Goal: Task Accomplishment & Management: Manage account settings

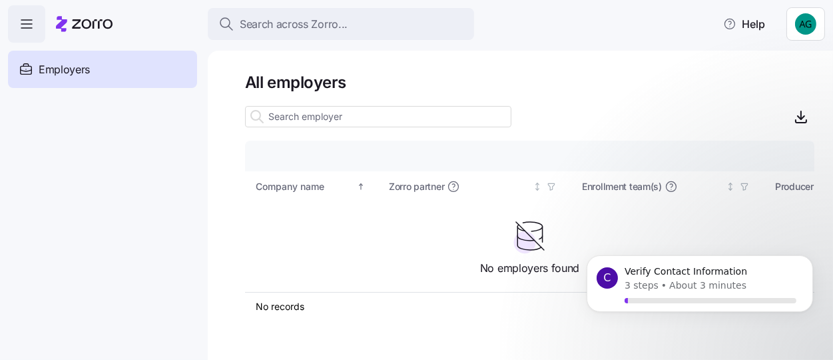
click at [95, 28] on icon at bounding box center [84, 24] width 57 height 16
click at [25, 25] on icon "button" at bounding box center [27, 24] width 16 height 16
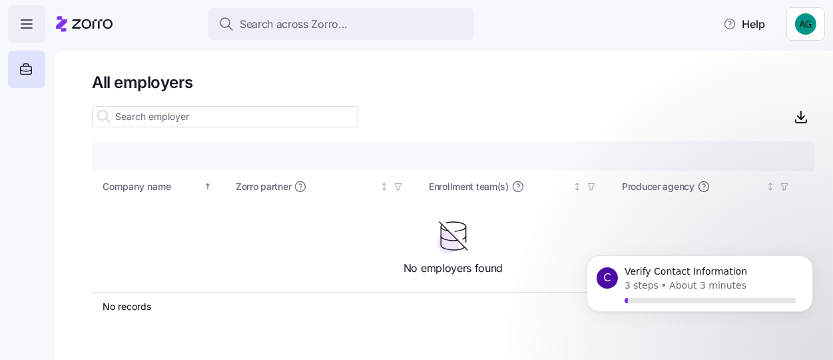
click at [25, 25] on icon "button" at bounding box center [27, 24] width 16 height 16
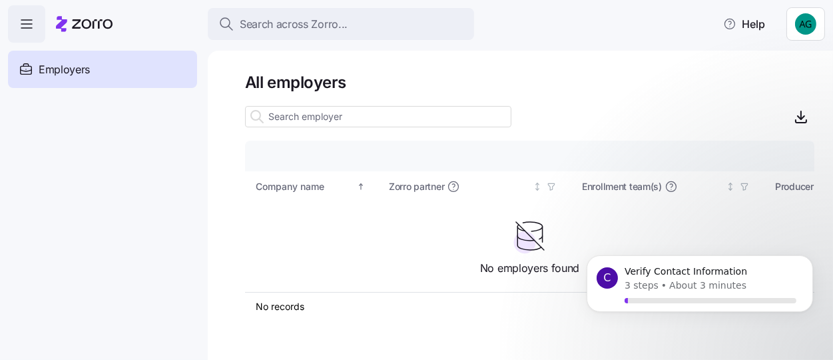
click at [61, 73] on span "Employers" at bounding box center [64, 69] width 51 height 17
click at [288, 120] on input at bounding box center [378, 116] width 266 height 21
type input "inn"
click at [696, 287] on p "About 3 minutes" at bounding box center [706, 285] width 77 height 14
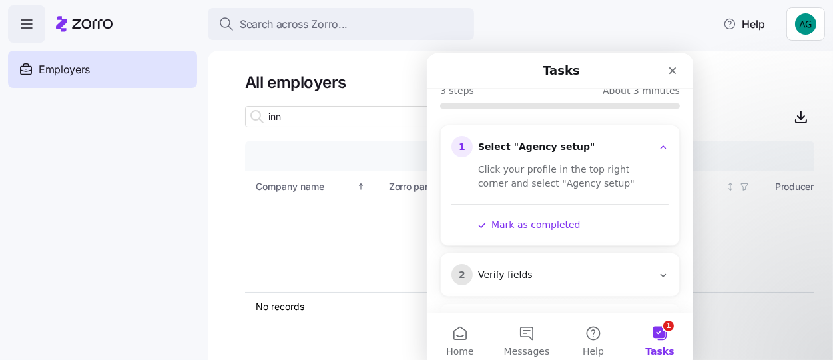
scroll to position [101, 0]
click at [510, 138] on div "Select "Agency setup"" at bounding box center [564, 144] width 174 height 13
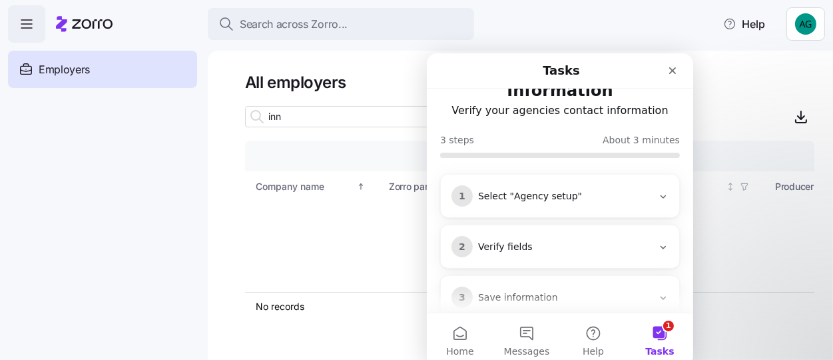
click at [542, 189] on div "Select "Agency setup"" at bounding box center [564, 195] width 174 height 13
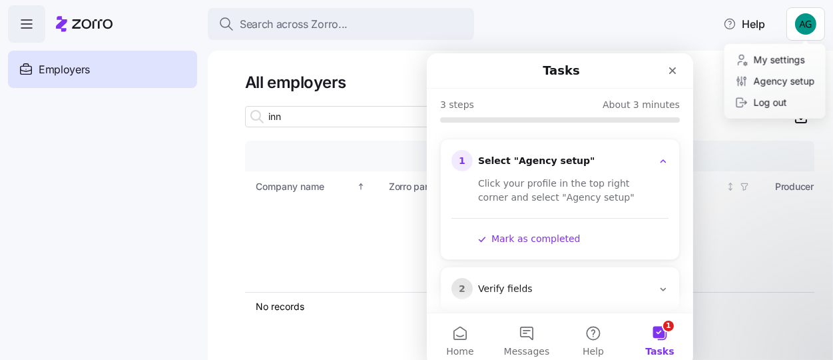
click at [809, 16] on html "Search across Zorro... Help Employers Demo employers Prospects Demo prospects A…" at bounding box center [416, 176] width 833 height 352
click at [788, 84] on div "Agency setup" at bounding box center [775, 81] width 80 height 15
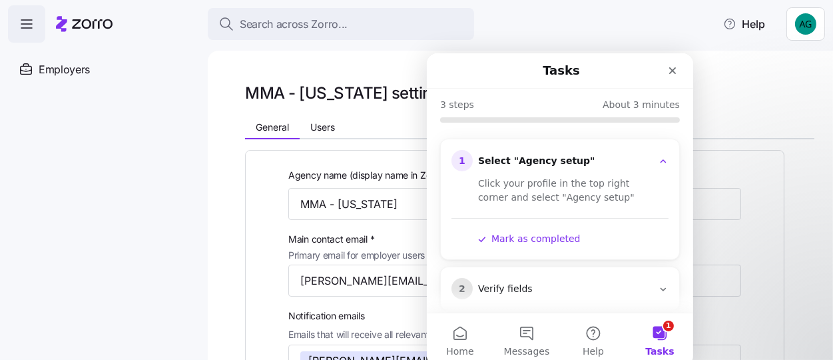
click at [659, 283] on icon "Intercom messenger" at bounding box center [662, 288] width 11 height 11
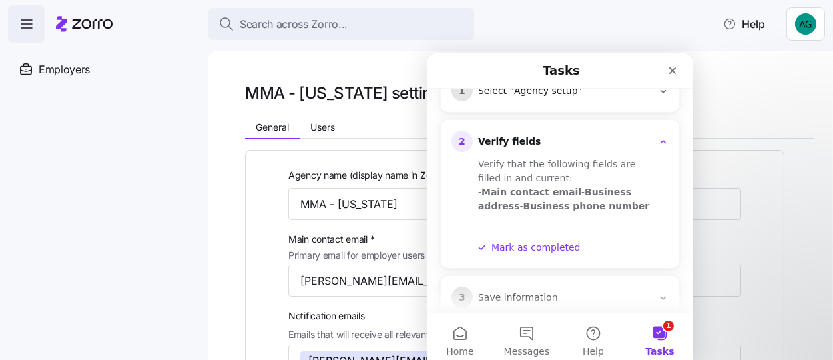
scroll to position [154, 0]
click at [666, 69] on icon "Close" at bounding box center [671, 70] width 11 height 11
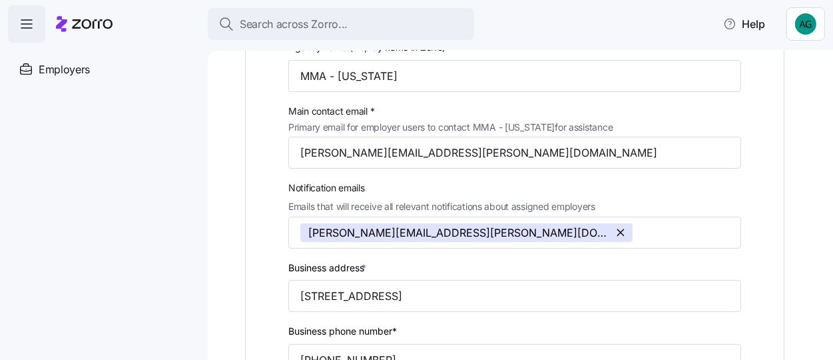
scroll to position [0, 0]
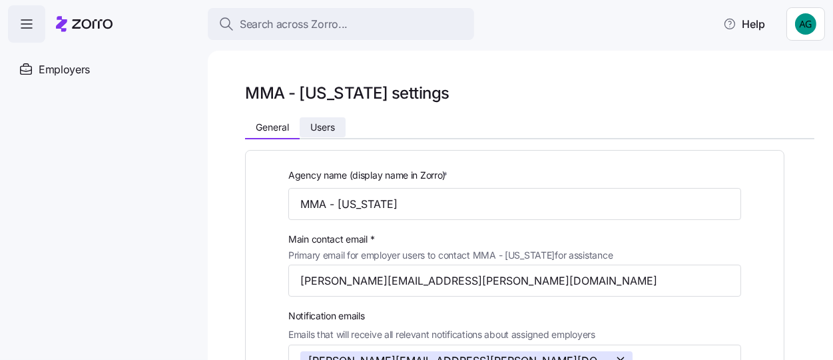
click at [335, 129] on span "Users" at bounding box center [322, 127] width 25 height 9
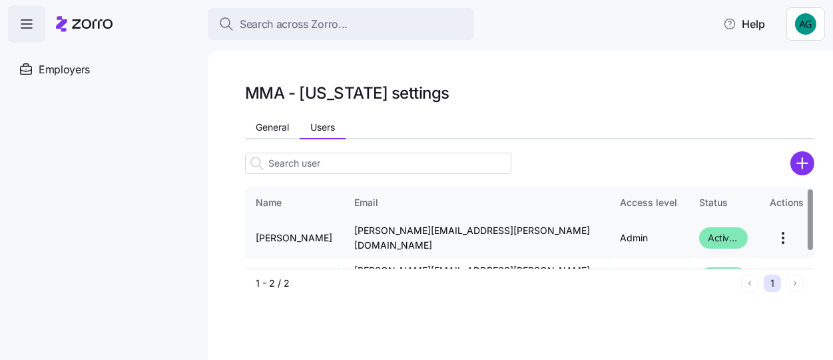
scroll to position [23, 0]
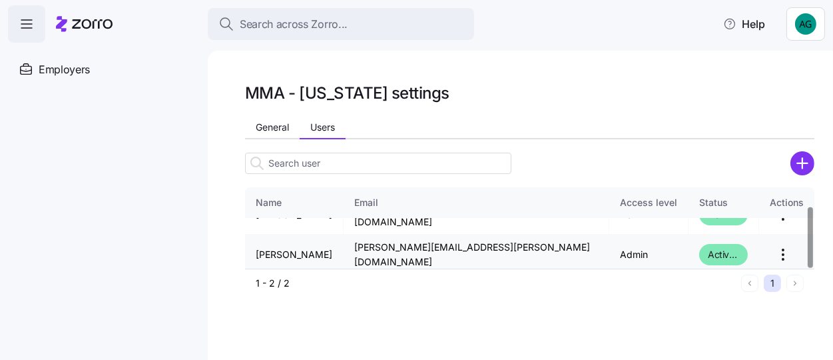
click at [445, 250] on td "anna.gross@marshmma.com" at bounding box center [477, 253] width 266 height 39
click at [763, 252] on html "Search across Zorro... Help Employers Demo employers Prospects Demo prospects A…" at bounding box center [416, 176] width 833 height 352
click at [553, 291] on html "Search across Zorro... Help Employers Demo employers Prospects Demo prospects A…" at bounding box center [416, 176] width 833 height 352
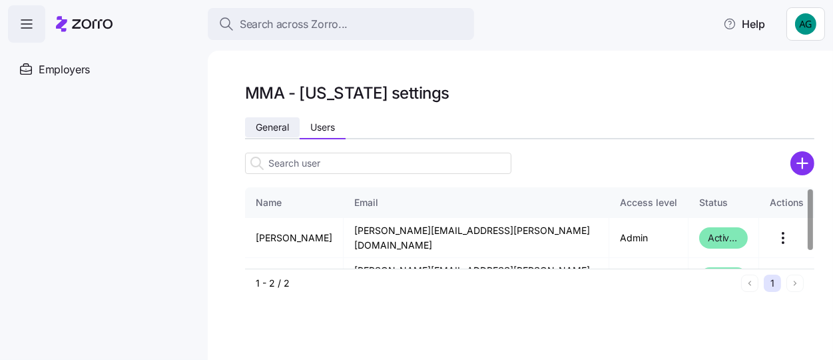
click at [246, 125] on button "General" at bounding box center [272, 127] width 55 height 20
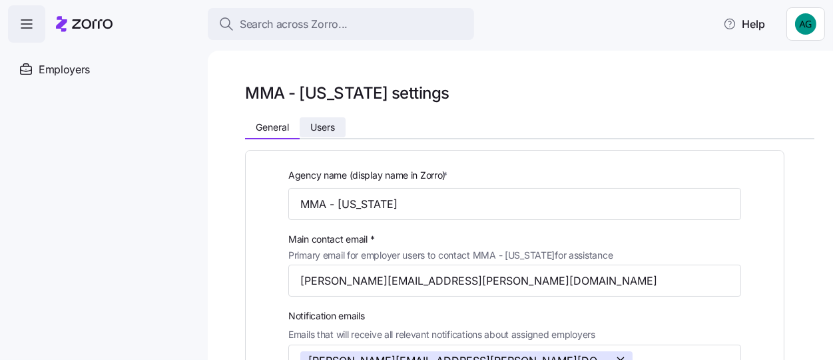
click at [332, 123] on span "Users" at bounding box center [322, 127] width 25 height 9
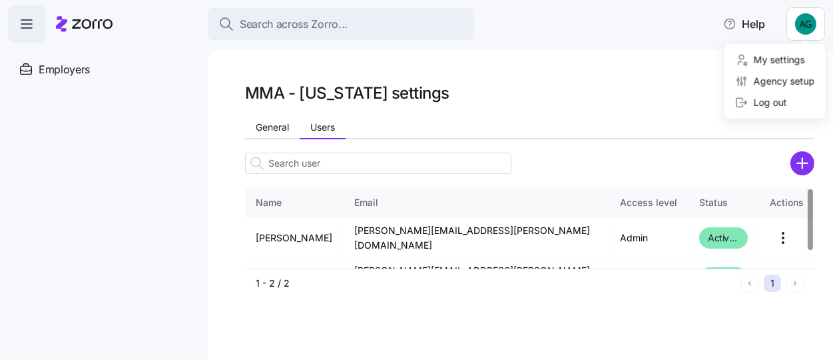
click at [808, 27] on html "Search across Zorro... Help Employers Demo employers Prospects Demo prospects A…" at bounding box center [416, 176] width 833 height 352
click at [793, 77] on div "Agency setup" at bounding box center [775, 81] width 80 height 15
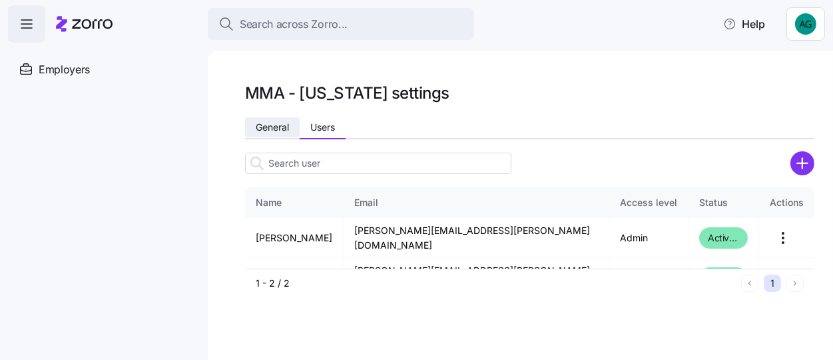
click at [260, 130] on span "General" at bounding box center [272, 127] width 33 height 9
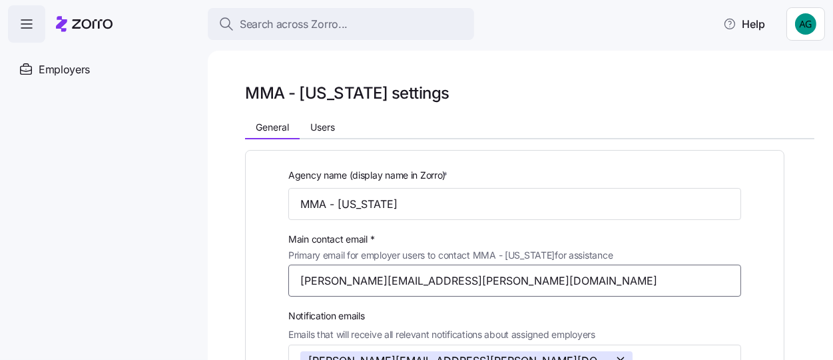
click at [477, 281] on input "erin.keeler@marshmma.com" at bounding box center [514, 280] width 453 height 32
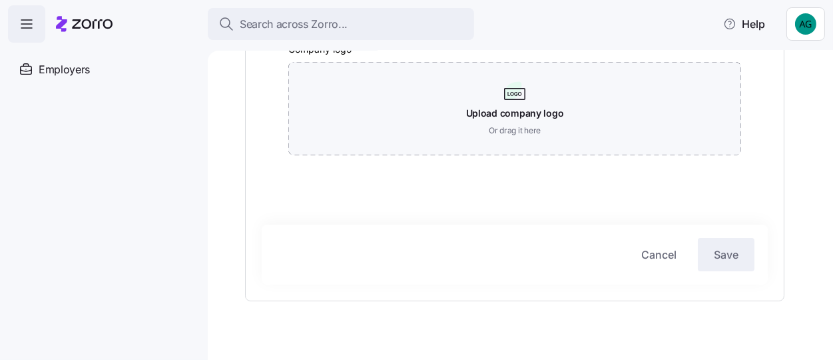
scroll to position [496, 0]
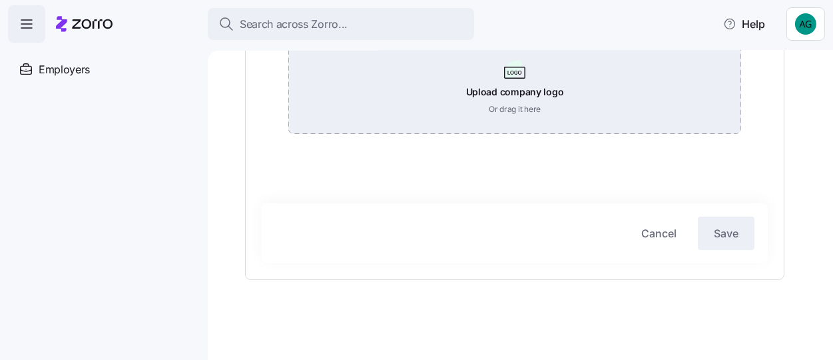
click at [535, 131] on div "Upload company logo Or drag it here" at bounding box center [514, 87] width 453 height 93
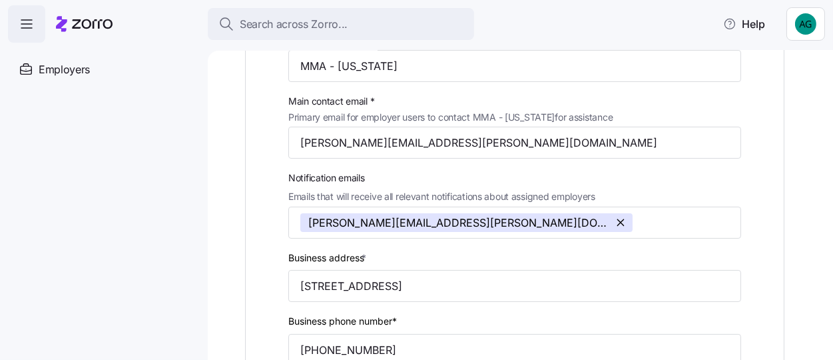
scroll to position [0, 0]
